Goal: Task Accomplishment & Management: Use online tool/utility

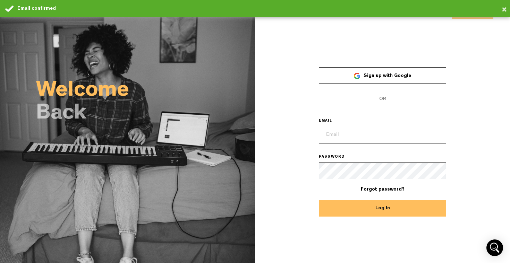
click at [327, 133] on input "email" at bounding box center [383, 135] width 128 height 17
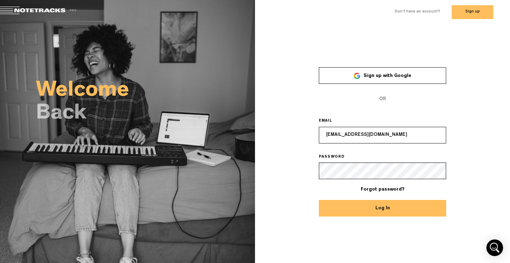
type input "[EMAIL_ADDRESS][DOMAIN_NAME]"
click at [383, 213] on button "Log In" at bounding box center [383, 208] width 128 height 17
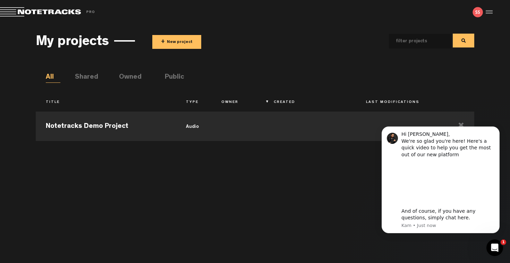
click at [180, 42] on button "+ New project" at bounding box center [176, 42] width 49 height 14
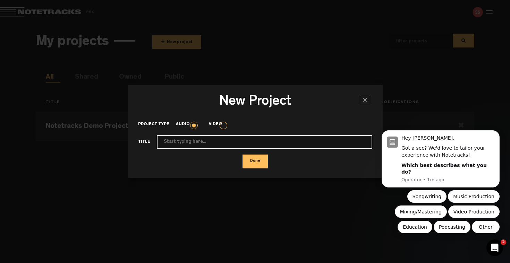
click at [216, 143] on input "Project type" at bounding box center [264, 142] width 215 height 14
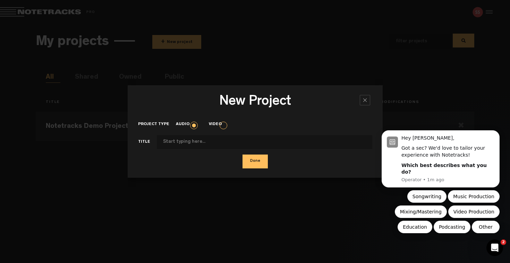
click at [362, 101] on div at bounding box center [365, 100] width 10 height 10
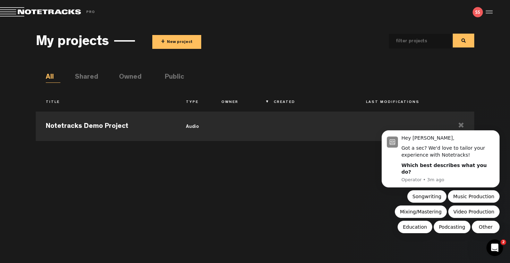
click at [181, 38] on button "+ New project" at bounding box center [176, 42] width 49 height 14
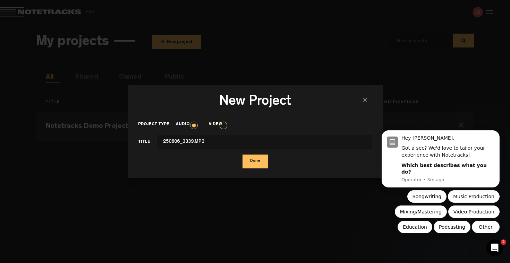
type input "250806_3339.MP3"
click at [254, 161] on button "Done" at bounding box center [254, 162] width 25 height 14
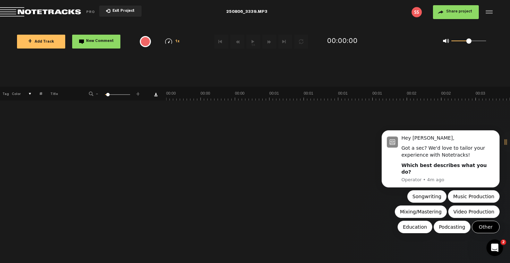
click at [483, 227] on button "Other" at bounding box center [486, 227] width 28 height 12
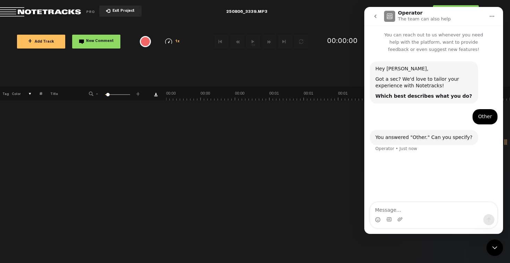
click at [374, 16] on icon "go back" at bounding box center [375, 16] width 2 height 3
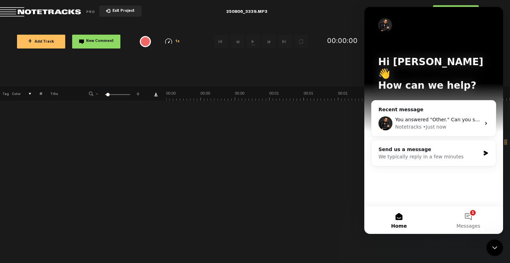
click at [496, 244] on icon "Close Intercom Messenger" at bounding box center [494, 248] width 8 height 8
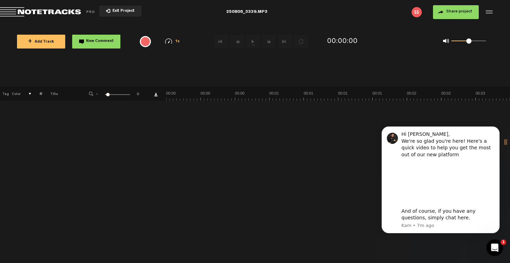
click at [496, 250] on icon "Open Intercom Messenger" at bounding box center [494, 247] width 11 height 11
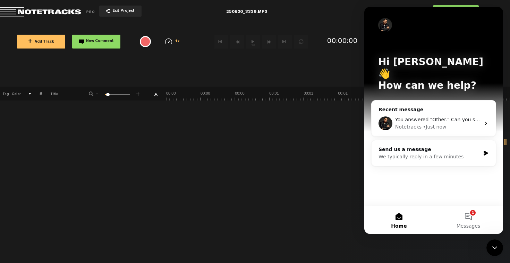
click at [494, 247] on icon "Close Intercom Messenger" at bounding box center [494, 248] width 8 height 8
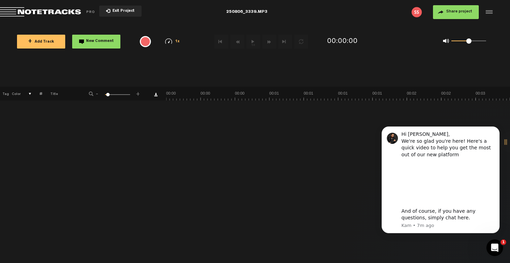
click at [489, 11] on div at bounding box center [488, 12] width 10 height 10
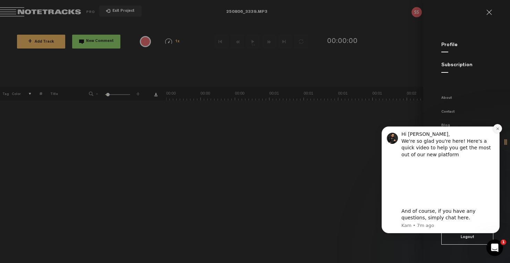
click at [498, 128] on icon "Dismiss notification" at bounding box center [497, 129] width 2 height 2
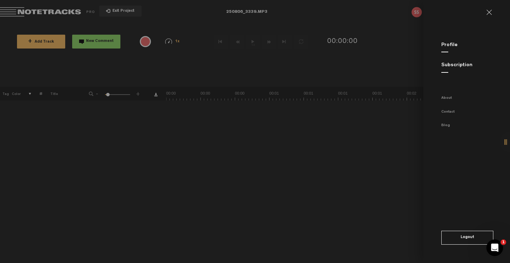
click at [90, 54] on md-backdrop at bounding box center [255, 131] width 510 height 263
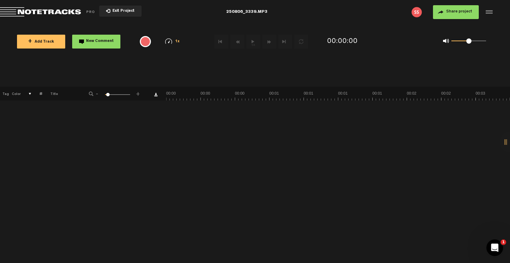
drag, startPoint x: 30, startPoint y: 94, endPoint x: 32, endPoint y: 82, distance: 12.0
click at [32, 82] on body "Version: 1.1.20-prod, Build 1257, Hash: g376cf1d, Branch: master X Your screen …" at bounding box center [255, 131] width 510 height 263
click at [107, 95] on span at bounding box center [107, 94] width 3 height 3
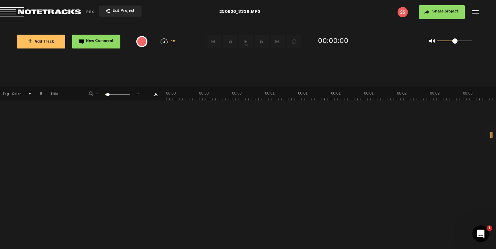
click at [243, 12] on md-toolbar "Exit Project 250806_3339.MP3 Share project Save project" at bounding box center [248, 12] width 496 height 24
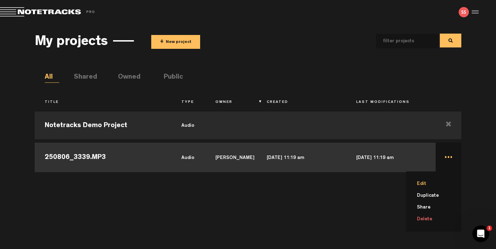
click at [424, 185] on li "Edit" at bounding box center [437, 184] width 47 height 12
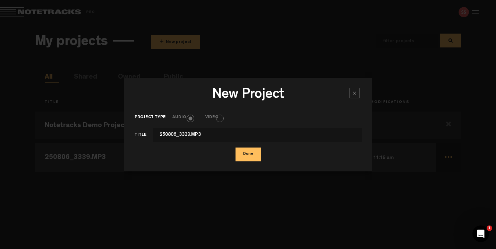
click at [251, 154] on button "Done" at bounding box center [247, 155] width 25 height 14
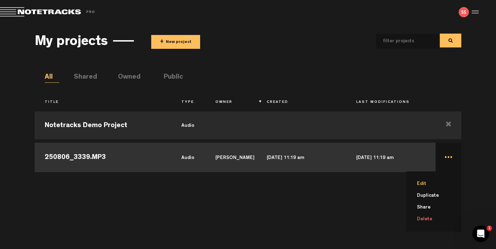
click at [424, 184] on li "Edit" at bounding box center [437, 184] width 47 height 12
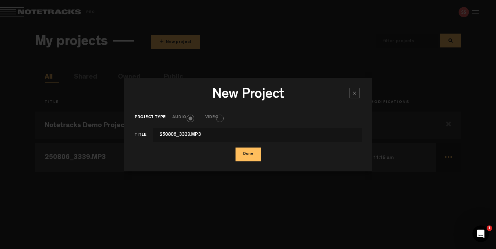
click at [252, 153] on button "Done" at bounding box center [247, 155] width 25 height 14
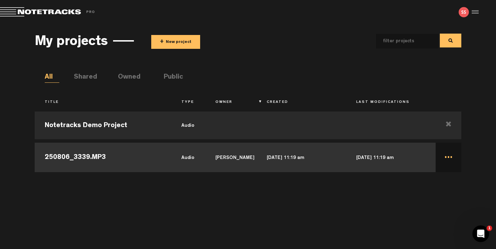
click at [215, 157] on td "Sapna Sharma" at bounding box center [230, 156] width 51 height 31
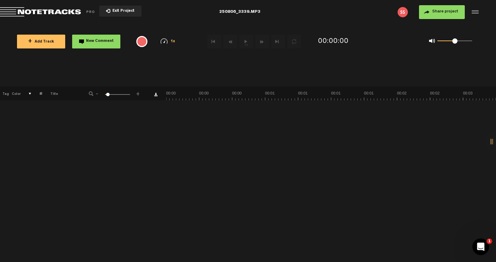
click at [402, 12] on img at bounding box center [402, 12] width 10 height 10
click at [112, 96] on div "1 100 6" at bounding box center [117, 94] width 25 height 1
click at [107, 95] on div "1 100 28" at bounding box center [117, 94] width 25 height 1
click at [107, 95] on span at bounding box center [107, 94] width 3 height 3
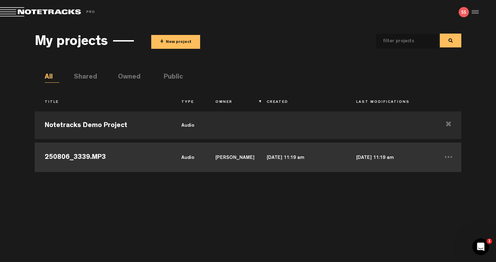
click at [184, 159] on td "audio" at bounding box center [188, 156] width 34 height 31
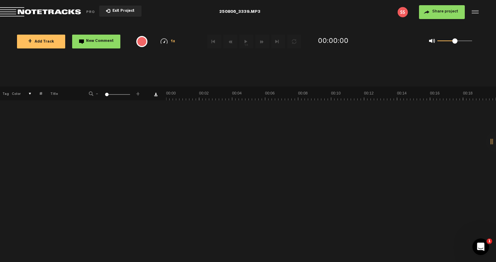
drag, startPoint x: 108, startPoint y: 95, endPoint x: 86, endPoint y: 95, distance: 21.8
click at [86, 95] on div "- 1 100 1 +" at bounding box center [114, 94] width 68 height 7
click at [159, 139] on div "+ New drawing Tag Color # Title - 1 100 1 +" at bounding box center [248, 175] width 496 height 176
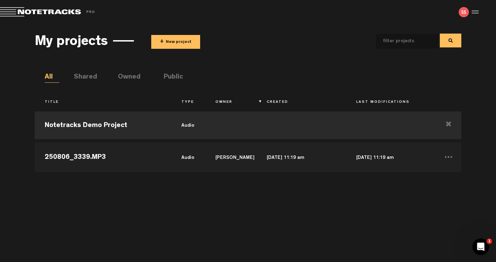
click at [87, 79] on li "Shared" at bounding box center [81, 77] width 15 height 10
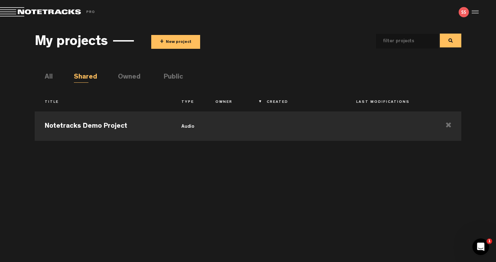
click at [136, 73] on ul "All Shared Owned Public" at bounding box center [253, 77] width 416 height 10
click at [132, 76] on li "Owned" at bounding box center [125, 77] width 15 height 10
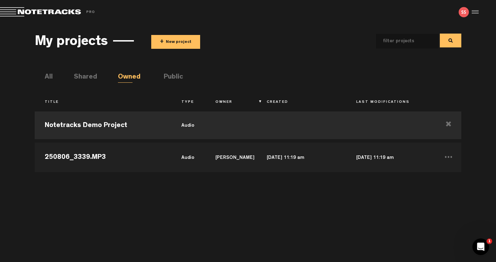
click at [178, 77] on li "Public" at bounding box center [171, 77] width 15 height 10
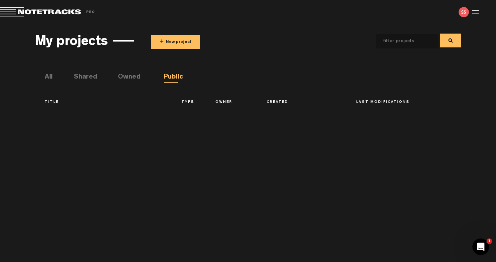
click at [129, 76] on li "Owned" at bounding box center [125, 77] width 15 height 10
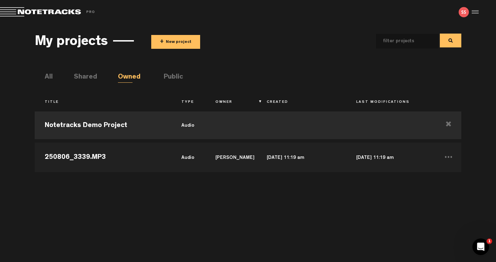
click at [47, 75] on li "All" at bounding box center [52, 77] width 15 height 10
click at [93, 130] on td "Notetracks Demo Project" at bounding box center [103, 125] width 137 height 31
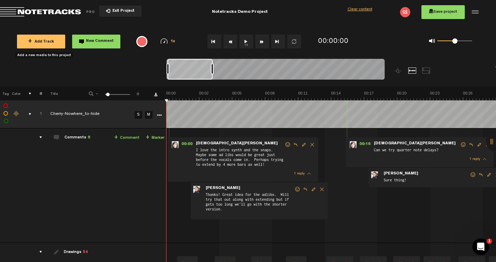
click at [51, 42] on span "+ Add Track" at bounding box center [41, 42] width 26 height 4
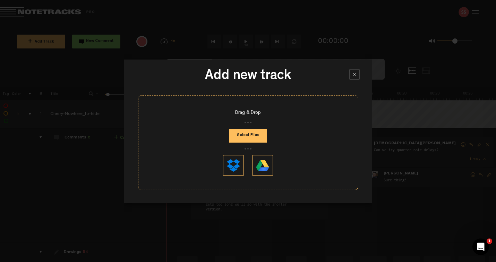
click at [248, 135] on button "Select Files" at bounding box center [248, 136] width 38 height 14
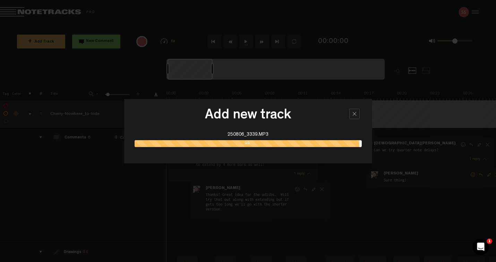
click at [272, 144] on div "99" at bounding box center [247, 143] width 225 height 7
click at [399, 109] on div at bounding box center [248, 131] width 496 height 262
click at [355, 115] on div at bounding box center [354, 114] width 10 height 10
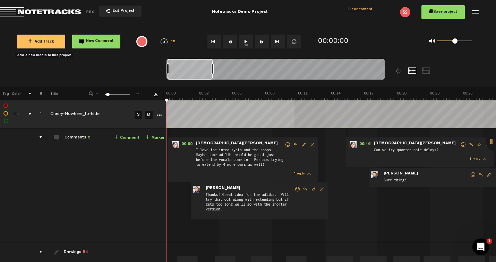
click at [48, 38] on button "+ Add Track" at bounding box center [41, 42] width 48 height 14
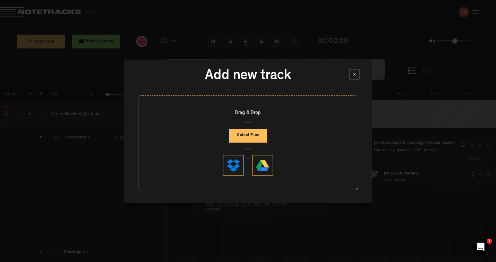
click at [250, 135] on button "Select Files" at bounding box center [248, 136] width 38 height 14
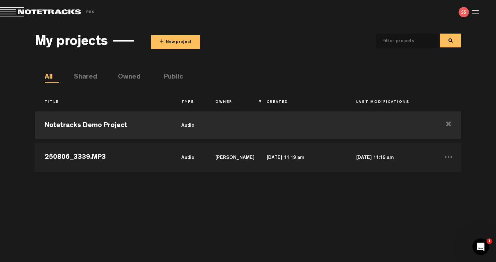
click at [181, 43] on button "+ New project" at bounding box center [175, 42] width 49 height 14
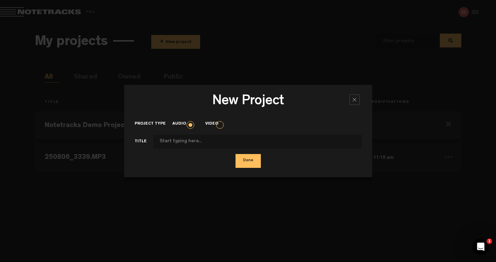
click at [353, 101] on div at bounding box center [354, 100] width 10 height 10
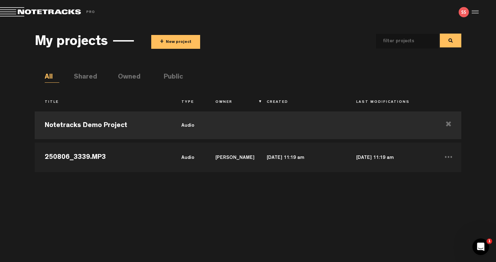
click at [12, 11] on span at bounding box center [48, 12] width 97 height 10
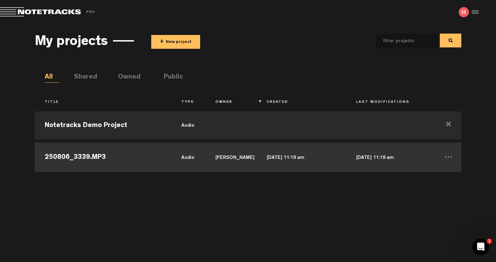
click at [359, 158] on td "[DATE] 11:19 am" at bounding box center [390, 156] width 89 height 31
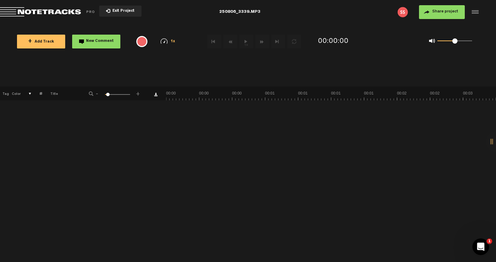
click at [50, 41] on span "+ Add Track" at bounding box center [41, 42] width 26 height 4
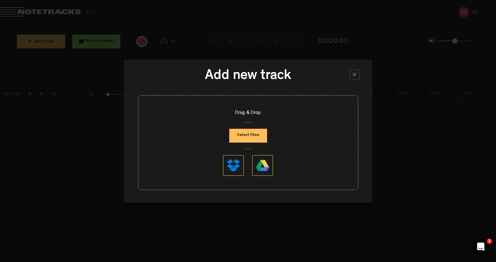
click at [251, 134] on button "Select Files" at bounding box center [248, 136] width 38 height 14
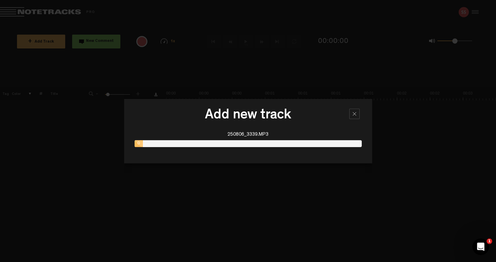
click at [354, 115] on div at bounding box center [354, 114] width 10 height 10
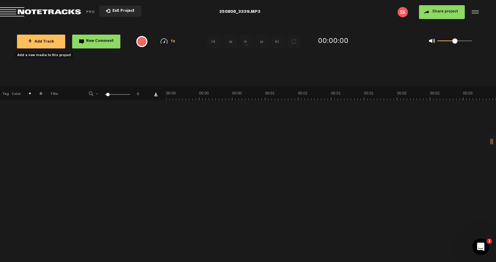
click at [222, 10] on div "250806_3339.MP3" at bounding box center [239, 11] width 41 height 17
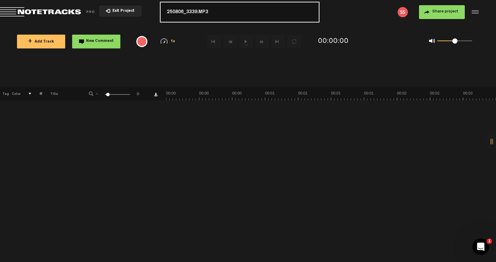
click at [221, 10] on input "250806_3339.MP3" at bounding box center [240, 12] width 160 height 21
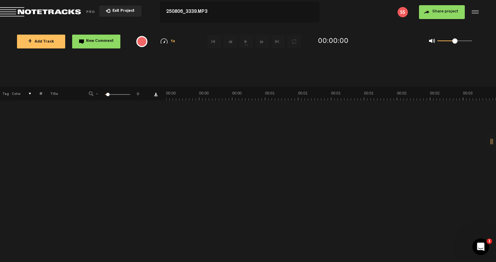
click at [345, 14] on div "Share project Save project" at bounding box center [399, 12] width 160 height 14
click at [153, 79] on body "Version: 1.1.20-prod, Build 1257, Hash: g376cf1d, Branch: master X Your screen …" at bounding box center [248, 131] width 496 height 262
click at [53, 45] on button "+ Add Track" at bounding box center [41, 42] width 48 height 14
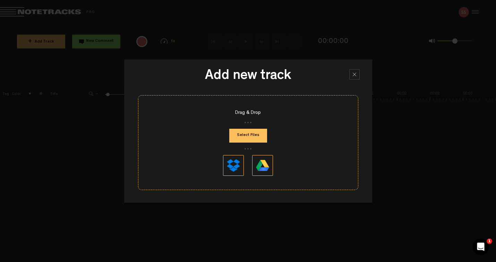
click at [248, 139] on button "Select Files" at bounding box center [248, 136] width 38 height 14
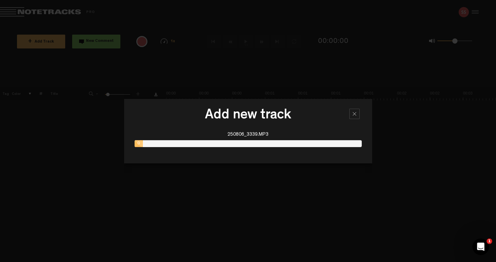
click at [354, 113] on div at bounding box center [354, 114] width 10 height 10
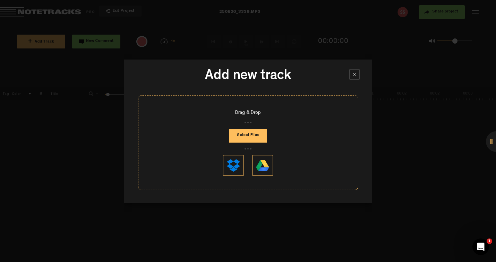
click at [353, 74] on div at bounding box center [354, 74] width 10 height 10
click at [351, 74] on div at bounding box center [354, 74] width 10 height 10
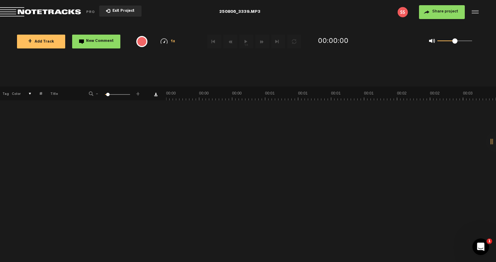
click at [123, 12] on span "Exit Project" at bounding box center [122, 11] width 24 height 4
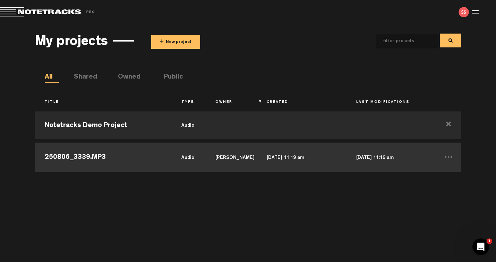
click at [95, 159] on td "250806_3339.MP3" at bounding box center [103, 156] width 137 height 31
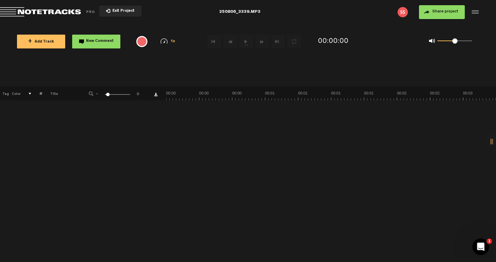
click at [55, 43] on button "+ Add Track" at bounding box center [41, 42] width 48 height 14
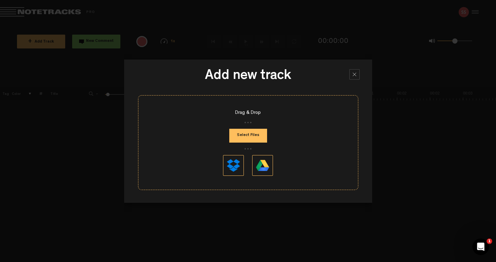
click at [243, 136] on button "Select Files" at bounding box center [248, 136] width 38 height 14
click at [253, 138] on button "Select Files" at bounding box center [248, 136] width 38 height 14
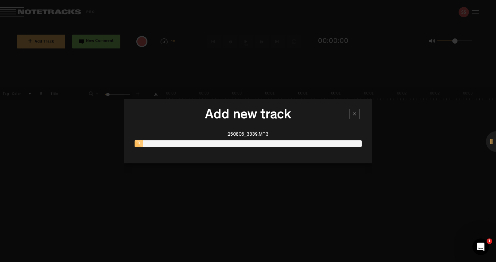
click at [353, 115] on div at bounding box center [354, 114] width 10 height 10
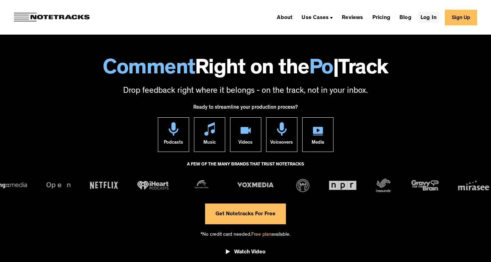
click at [431, 18] on link "Log In" at bounding box center [427, 17] width 21 height 11
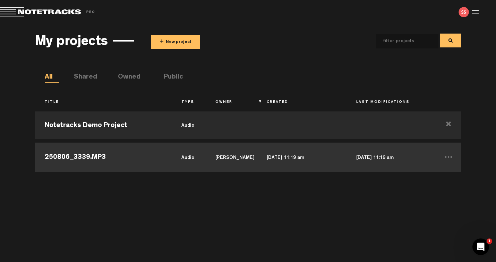
click at [199, 159] on td "audio" at bounding box center [188, 156] width 34 height 31
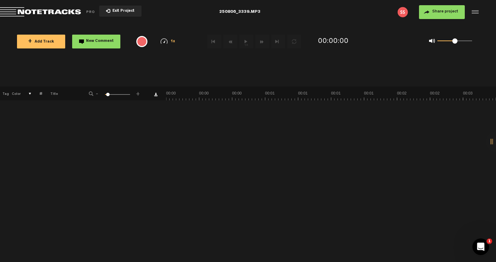
click at [491, 142] on div at bounding box center [496, 141] width 21 height 21
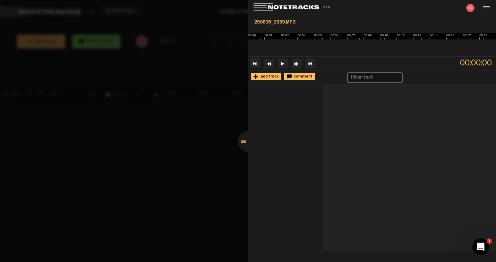
drag, startPoint x: 356, startPoint y: 21, endPoint x: 346, endPoint y: 21, distance: 10.1
click at [346, 21] on div "250806_3339.MP3" at bounding box center [372, 23] width 242 height 12
click at [313, 36] on img at bounding box center [372, 36] width 248 height 6
click at [275, 36] on img at bounding box center [372, 36] width 248 height 6
click at [262, 37] on img at bounding box center [372, 36] width 248 height 6
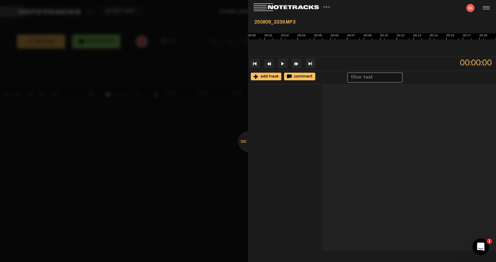
click at [288, 36] on img at bounding box center [372, 36] width 248 height 6
click at [170, 73] on div at bounding box center [248, 131] width 496 height 262
click at [243, 141] on div at bounding box center [248, 141] width 21 height 21
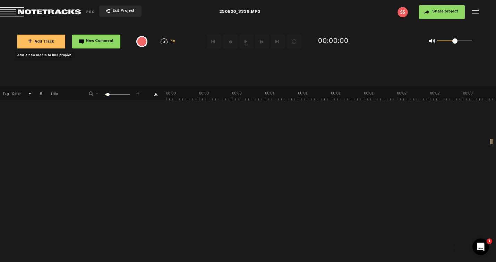
click at [48, 41] on span "+ Add Track" at bounding box center [41, 42] width 26 height 4
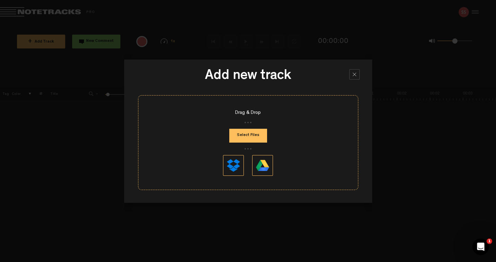
click at [241, 137] on button "Select Files" at bounding box center [248, 136] width 38 height 14
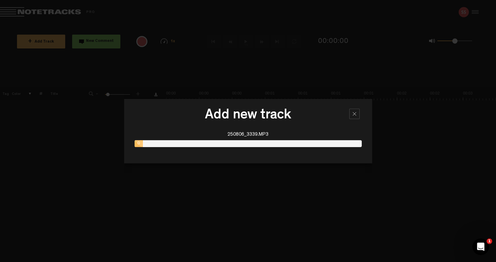
click at [355, 115] on div at bounding box center [354, 114] width 10 height 10
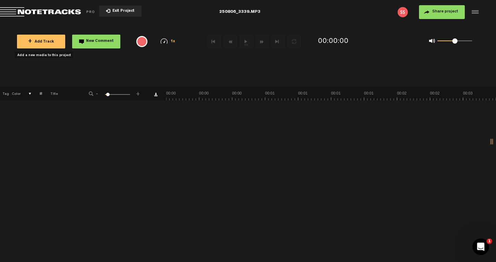
click at [473, 11] on div at bounding box center [474, 12] width 10 height 10
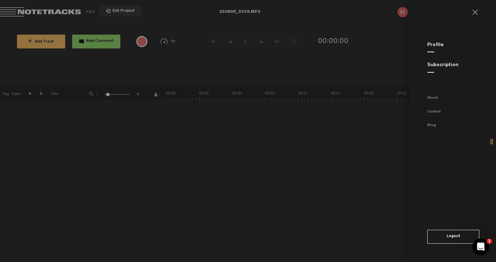
click at [382, 61] on md-backdrop at bounding box center [248, 131] width 496 height 262
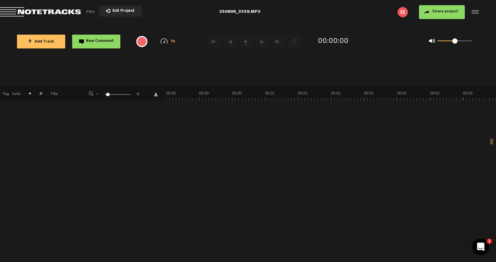
click at [235, 14] on div "250806_3339.MP3" at bounding box center [239, 11] width 41 height 17
click at [161, 89] on th at bounding box center [157, 94] width 17 height 14
click at [43, 41] on span "+ Add Track" at bounding box center [41, 42] width 26 height 4
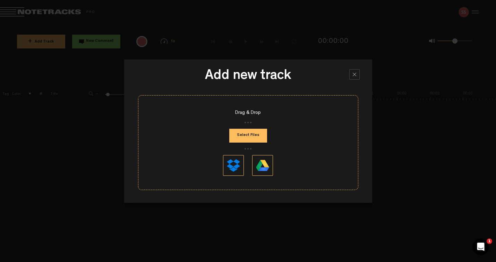
click at [243, 136] on button "Select Files" at bounding box center [248, 136] width 38 height 14
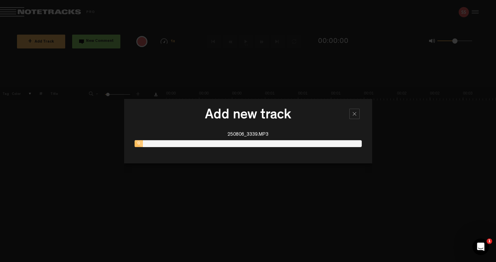
click at [355, 115] on div at bounding box center [354, 114] width 10 height 10
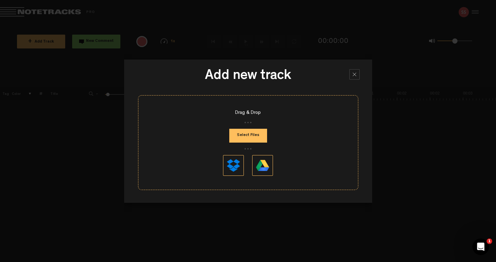
click at [24, 98] on div at bounding box center [248, 131] width 496 height 262
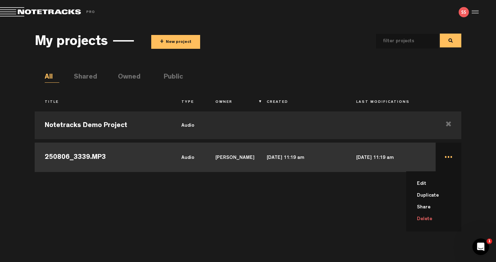
click at [428, 217] on li "Delete" at bounding box center [437, 220] width 47 height 12
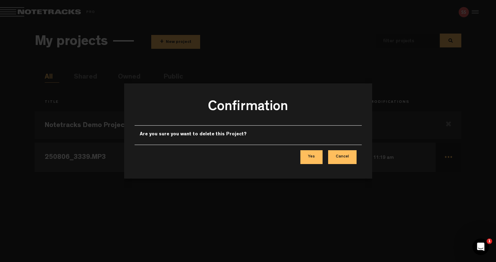
click at [312, 157] on button "Yes" at bounding box center [311, 157] width 22 height 14
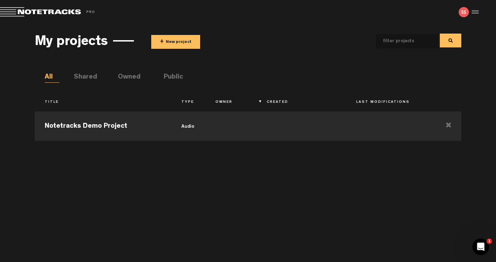
click at [170, 41] on button "+ New project" at bounding box center [175, 42] width 49 height 14
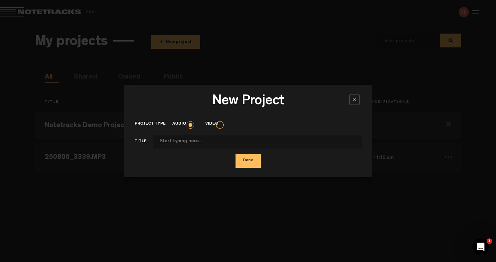
click at [354, 102] on div at bounding box center [354, 100] width 10 height 10
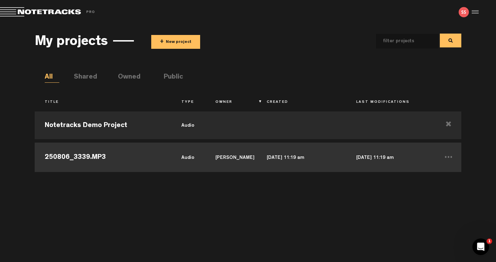
click at [179, 155] on td "audio" at bounding box center [188, 156] width 34 height 31
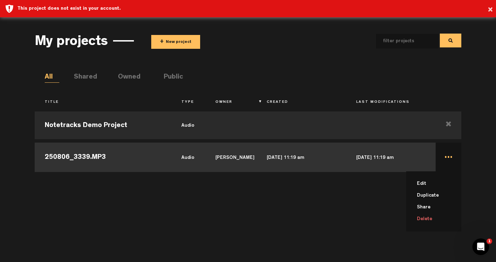
click at [447, 158] on td "... Edit Duplicate Share Delete" at bounding box center [448, 156] width 26 height 31
click at [104, 157] on td "250806_3339.MP3" at bounding box center [103, 156] width 137 height 31
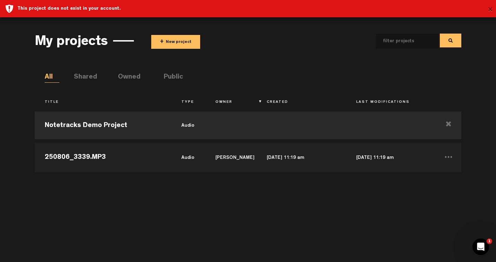
click at [488, 9] on button "×" at bounding box center [489, 10] width 5 height 14
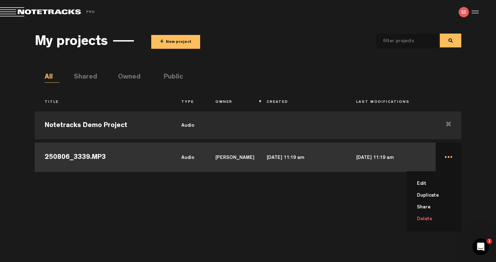
click at [421, 220] on li "Delete" at bounding box center [437, 220] width 47 height 12
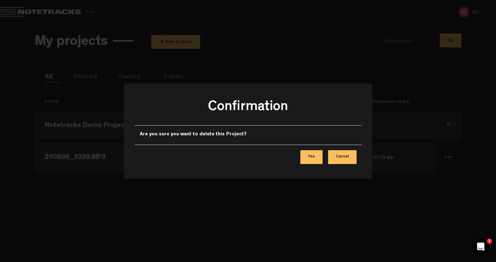
click at [309, 156] on button "Yes" at bounding box center [311, 157] width 22 height 14
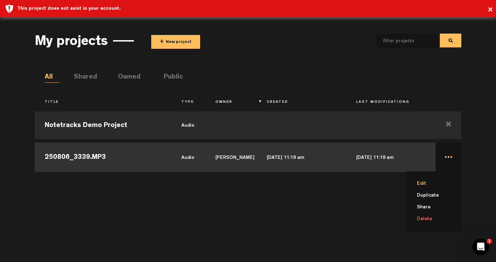
click at [425, 185] on li "Edit" at bounding box center [437, 184] width 47 height 12
click at [376, 224] on div "Notetracks Demo Project audio 250806_3339.MP3 audio [PERSON_NAME] [DATE] 11:19 …" at bounding box center [248, 181] width 426 height 147
click at [175, 41] on button "+ New project" at bounding box center [175, 42] width 49 height 14
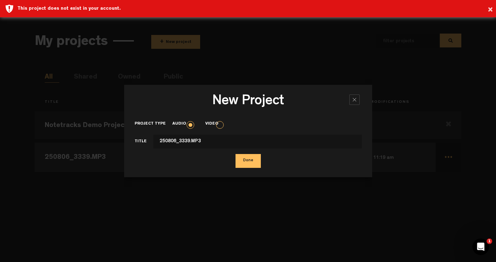
type input "250806_3339.MP3"
click at [253, 162] on button "Done" at bounding box center [247, 161] width 25 height 14
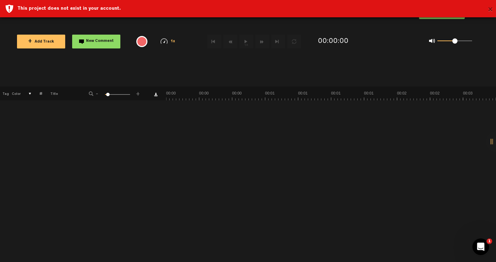
click at [491, 8] on button "×" at bounding box center [489, 10] width 5 height 14
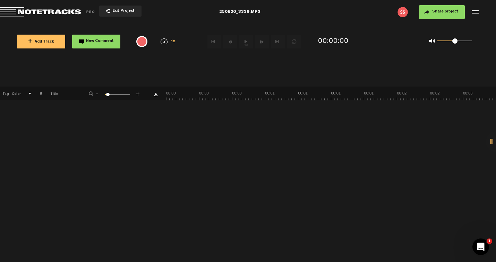
click at [49, 41] on span "+ Add Track" at bounding box center [41, 42] width 26 height 4
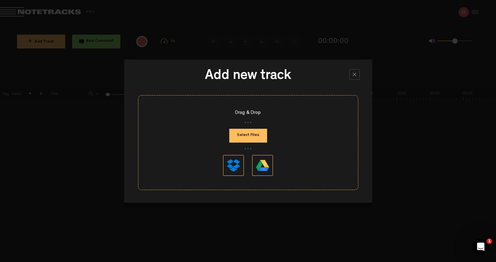
click at [250, 134] on button "Select Files" at bounding box center [248, 136] width 38 height 14
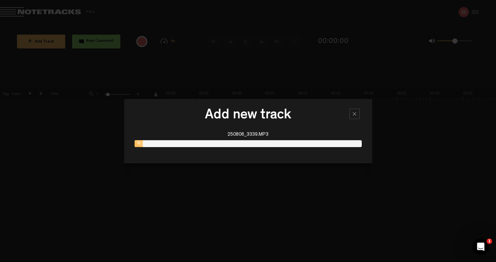
click at [483, 248] on icon "Open Intercom Messenger" at bounding box center [480, 247] width 11 height 11
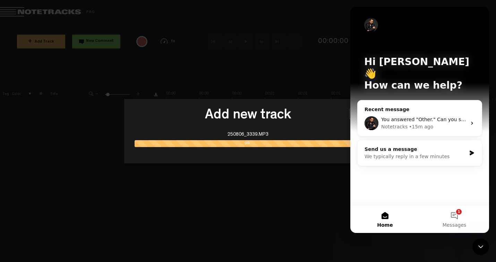
click at [480, 249] on icon "Close Intercom Messenger" at bounding box center [480, 247] width 8 height 8
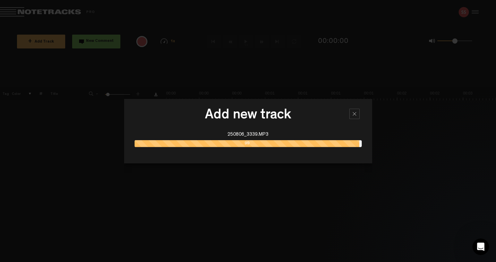
click at [353, 114] on div at bounding box center [354, 114] width 10 height 10
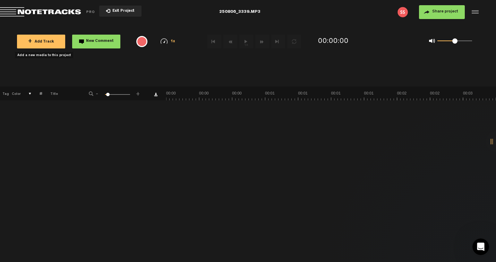
click at [51, 41] on span "+ Add Track" at bounding box center [41, 42] width 26 height 4
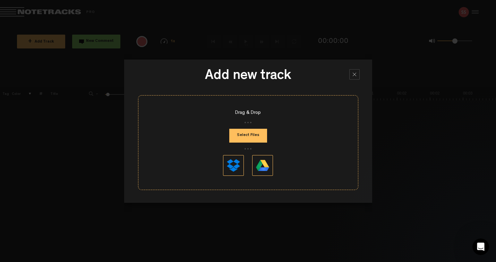
click at [257, 135] on button "Select Files" at bounding box center [248, 136] width 38 height 14
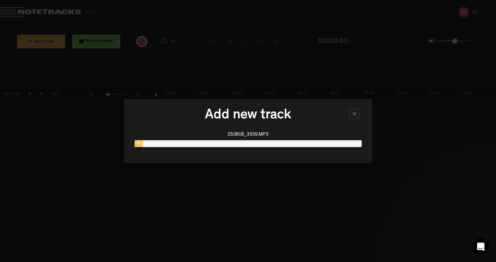
click at [172, 144] on div "0" at bounding box center [248, 143] width 227 height 7
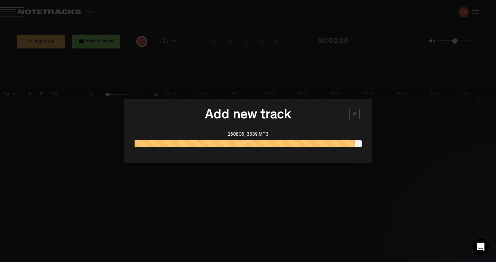
click at [359, 145] on div "97" at bounding box center [248, 143] width 227 height 7
click at [349, 144] on div "97" at bounding box center [245, 143] width 220 height 7
click at [432, 123] on div at bounding box center [248, 131] width 496 height 262
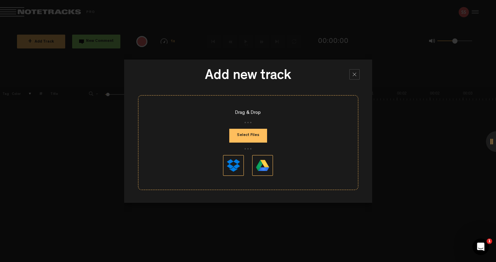
click at [255, 139] on button "Select Files" at bounding box center [248, 136] width 38 height 14
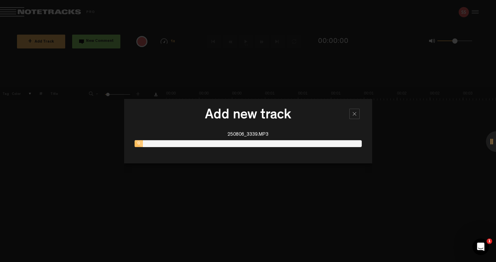
click at [309, 124] on h3 "Add new track" at bounding box center [248, 117] width 227 height 17
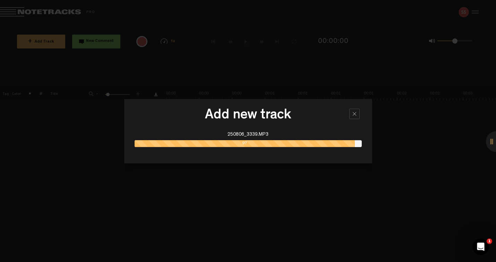
click at [309, 124] on h3 "Add new track" at bounding box center [248, 117] width 227 height 17
click at [352, 114] on div at bounding box center [354, 114] width 10 height 10
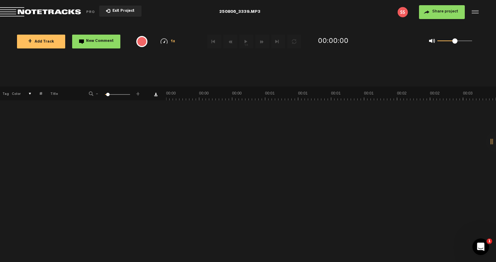
click at [405, 12] on img at bounding box center [402, 12] width 10 height 10
click at [403, 14] on img at bounding box center [402, 12] width 10 height 10
click at [401, 15] on img at bounding box center [402, 12] width 10 height 10
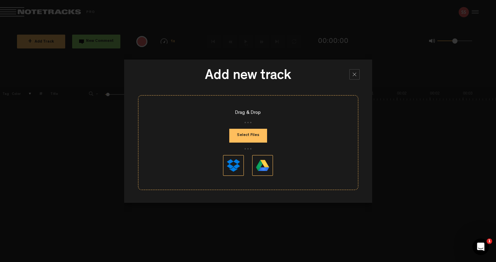
click at [355, 75] on div at bounding box center [354, 74] width 10 height 10
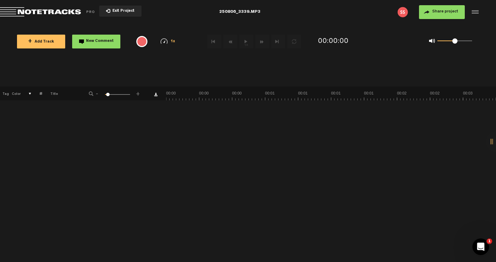
click at [404, 14] on img at bounding box center [402, 12] width 10 height 10
click at [482, 248] on icon "Open Intercom Messenger" at bounding box center [480, 247] width 5 height 6
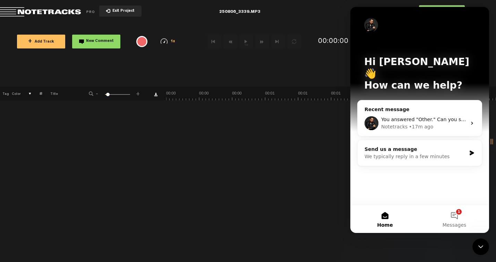
click at [482, 245] on icon "Close Intercom Messenger" at bounding box center [480, 247] width 8 height 8
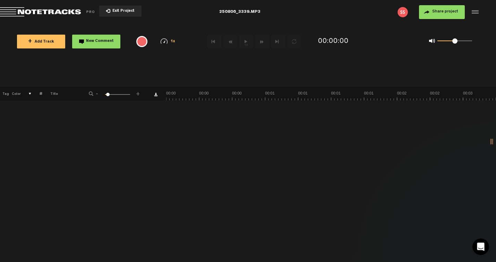
click at [401, 16] on img at bounding box center [402, 12] width 10 height 10
click at [402, 13] on img at bounding box center [402, 12] width 10 height 10
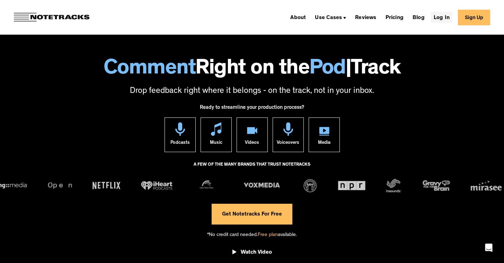
click at [444, 17] on link "Log In" at bounding box center [441, 17] width 21 height 11
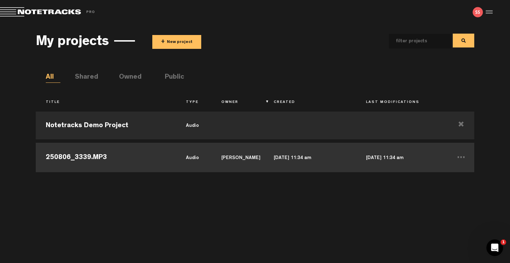
click at [252, 155] on td "[PERSON_NAME]" at bounding box center [237, 156] width 53 height 31
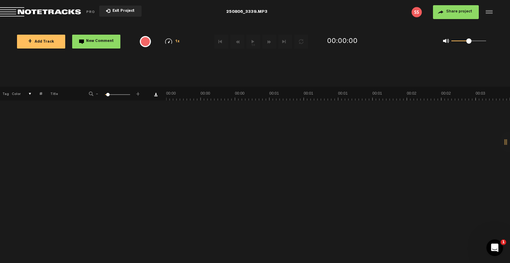
click at [45, 43] on span "+ Add Track" at bounding box center [41, 42] width 26 height 4
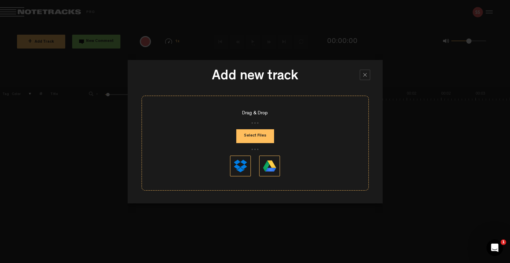
click at [263, 138] on button "Select Files" at bounding box center [255, 136] width 38 height 14
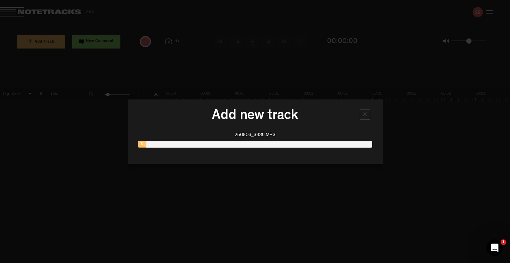
click at [365, 113] on div at bounding box center [365, 114] width 10 height 10
